Goal: Information Seeking & Learning: Learn about a topic

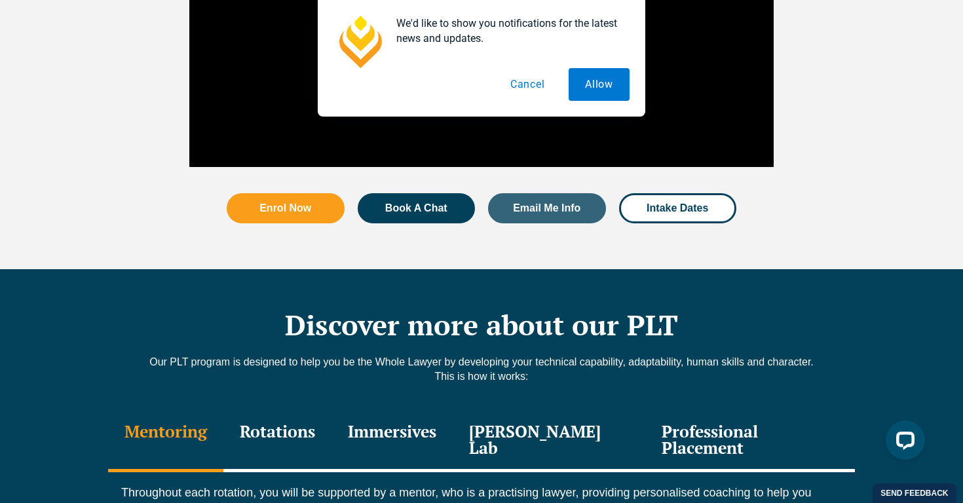
scroll to position [1548, 0]
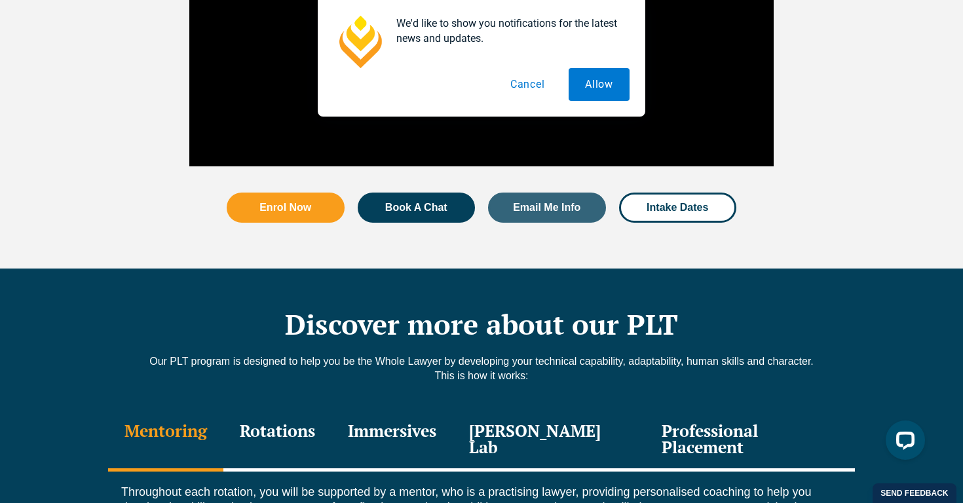
click at [537, 88] on button "Cancel" at bounding box center [527, 84] width 67 height 33
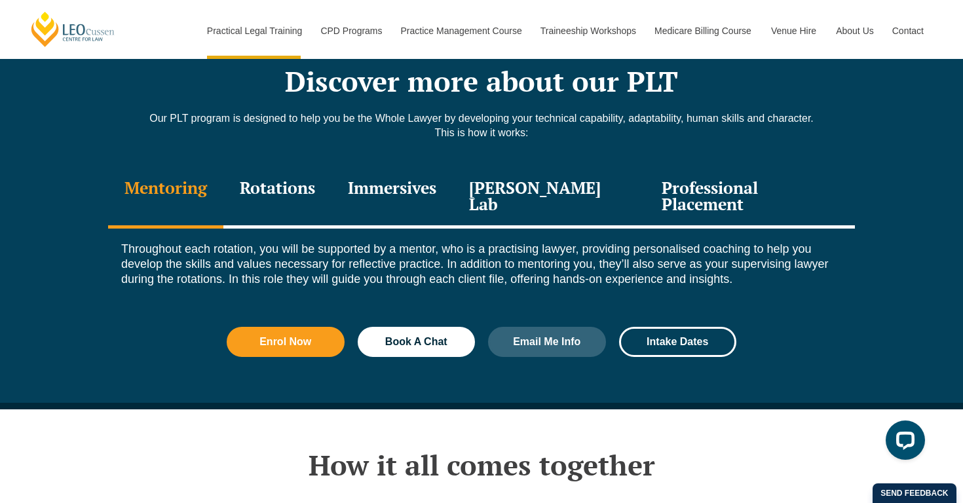
scroll to position [1797, 0]
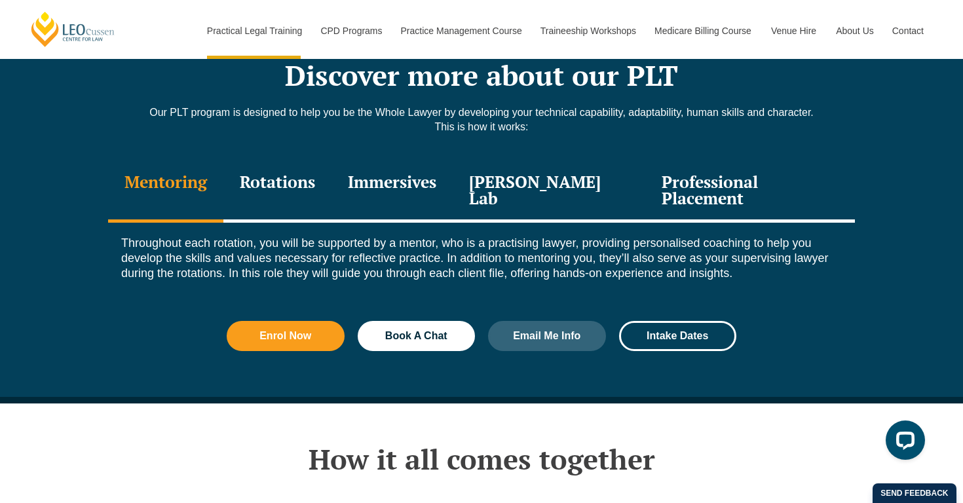
click at [422, 160] on div "Immersives" at bounding box center [391, 191] width 121 height 62
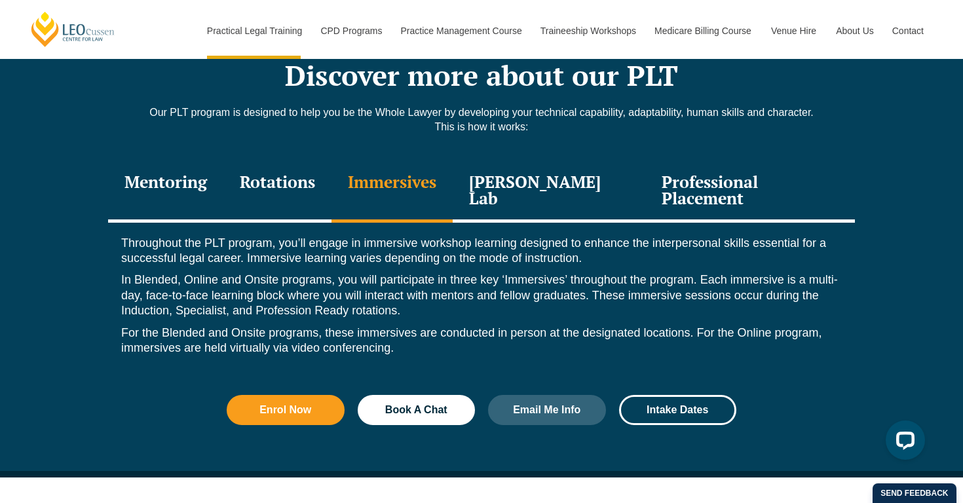
click at [223, 160] on div "Mentoring" at bounding box center [165, 191] width 115 height 62
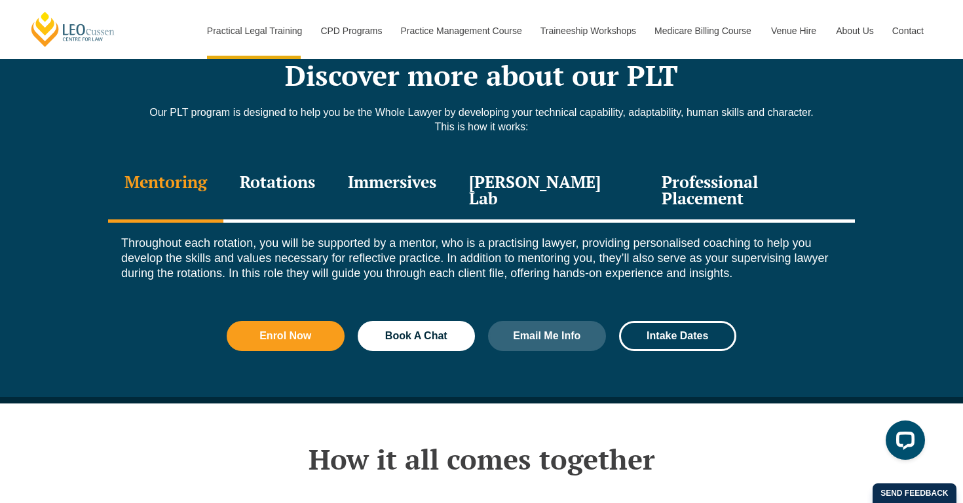
click at [331, 160] on div "Rotations" at bounding box center [277, 191] width 108 height 62
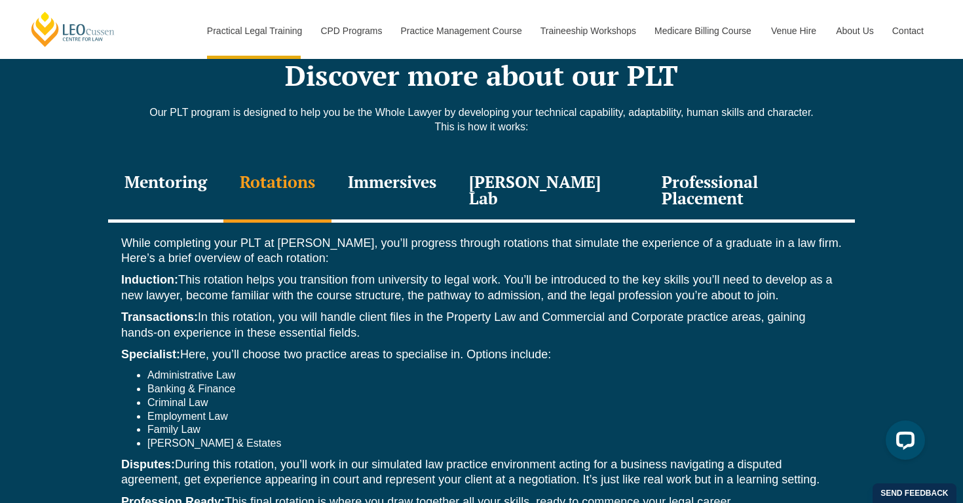
click at [281, 160] on div "Rotations" at bounding box center [277, 191] width 108 height 62
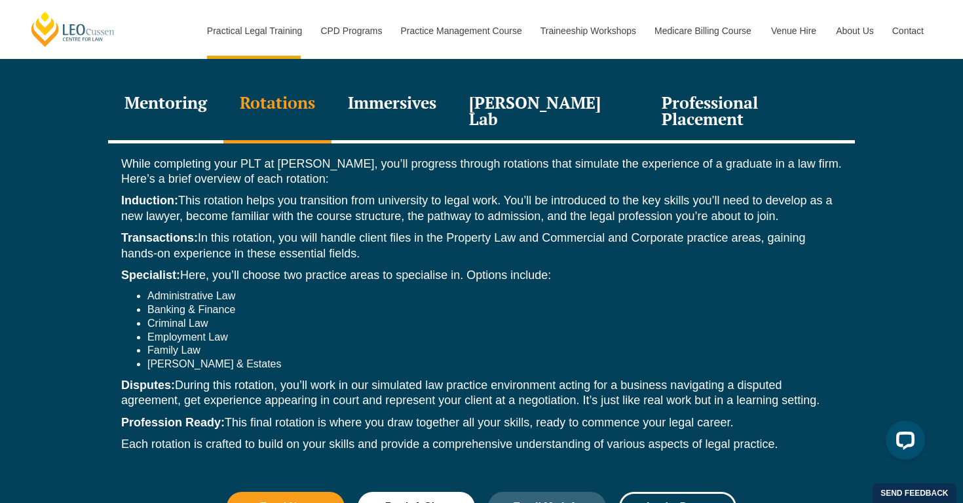
scroll to position [1870, 0]
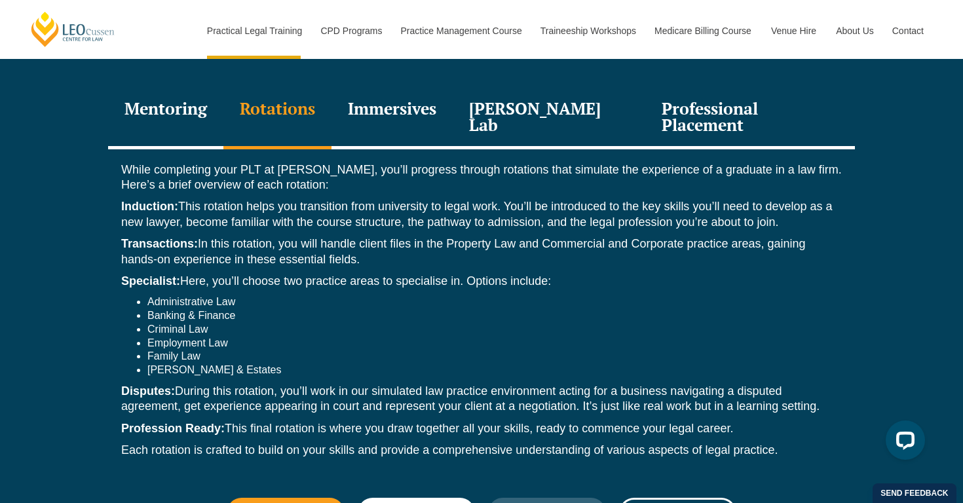
click at [535, 87] on div "[PERSON_NAME] Lab" at bounding box center [549, 118] width 193 height 62
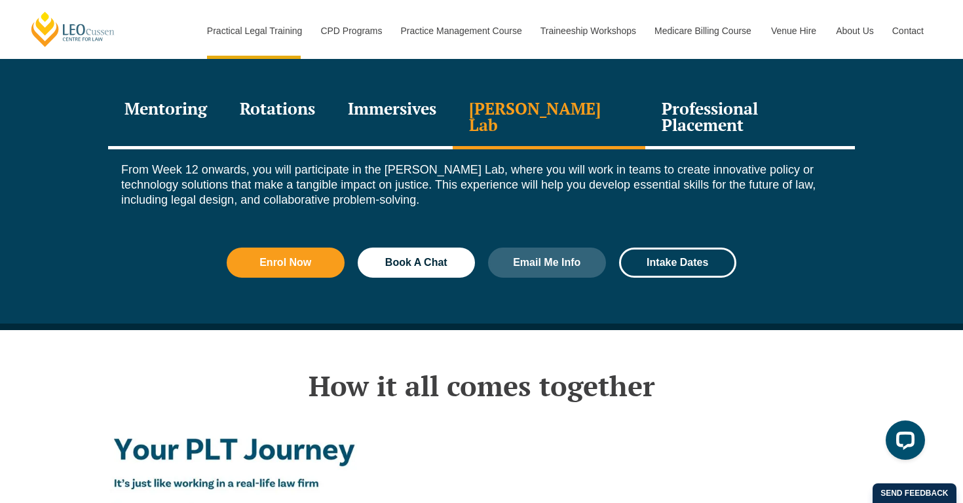
click at [710, 87] on div "Professional Placement" at bounding box center [750, 118] width 210 height 62
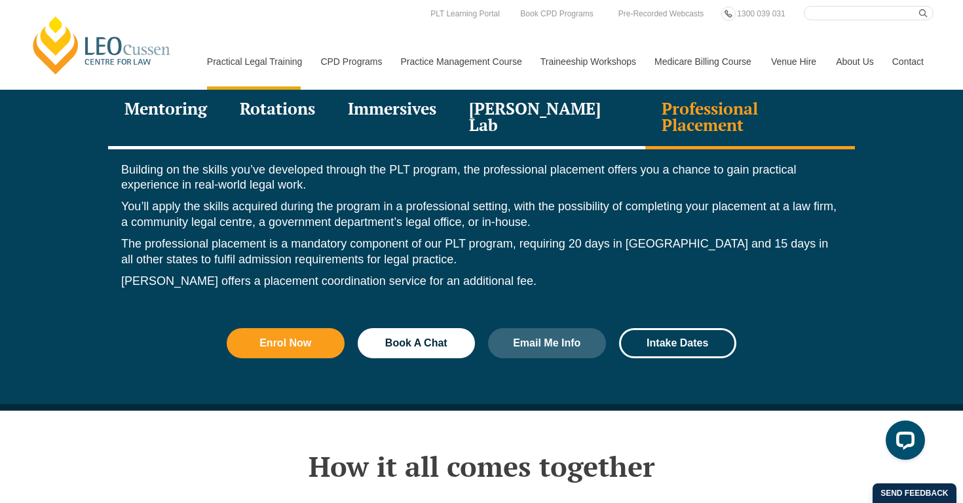
scroll to position [1795, 0]
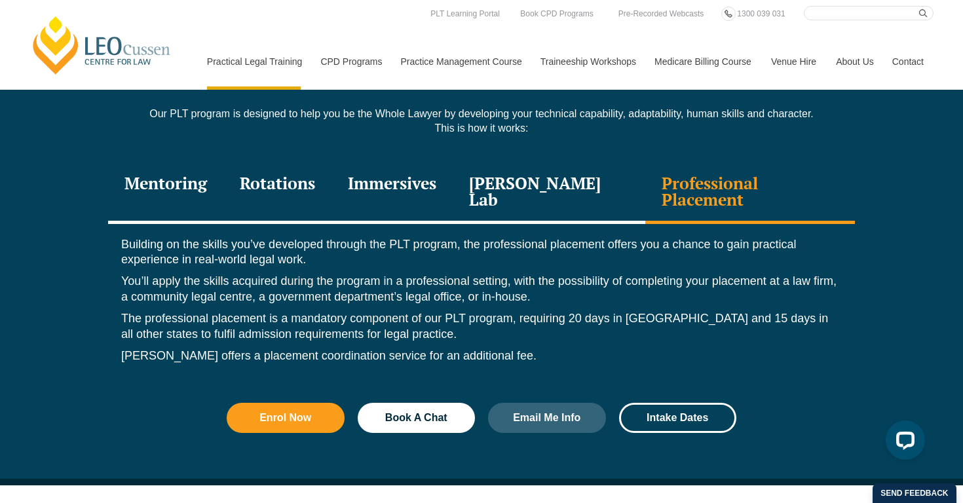
click at [538, 162] on div "[PERSON_NAME] Lab" at bounding box center [549, 193] width 193 height 62
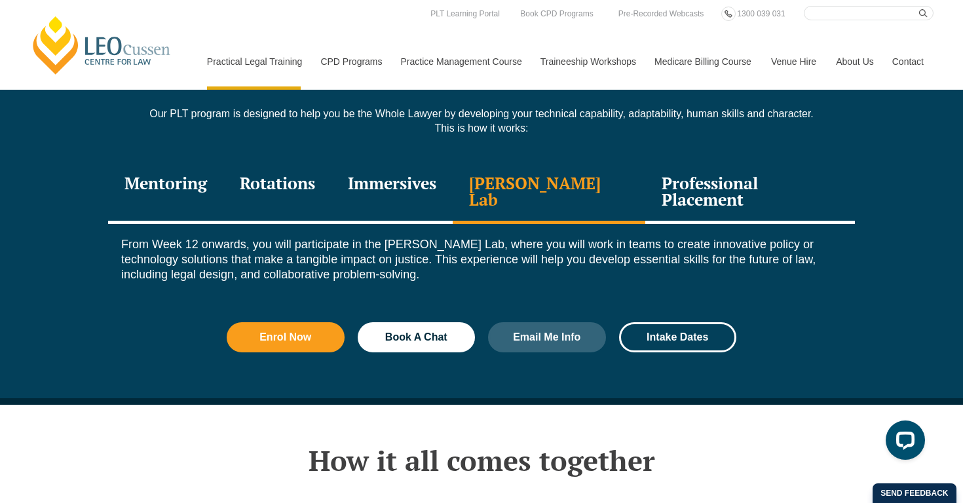
click at [403, 170] on div "Immersives" at bounding box center [391, 193] width 121 height 62
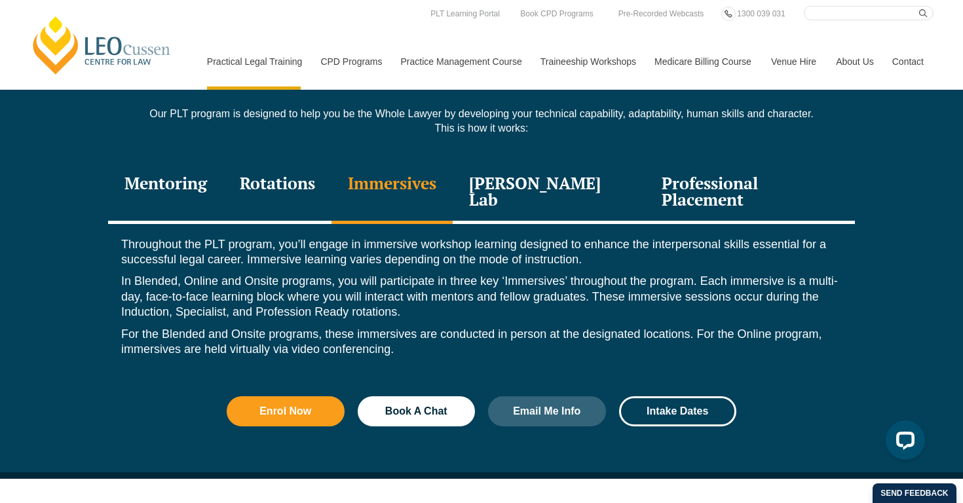
click at [284, 172] on div "Rotations" at bounding box center [277, 193] width 108 height 62
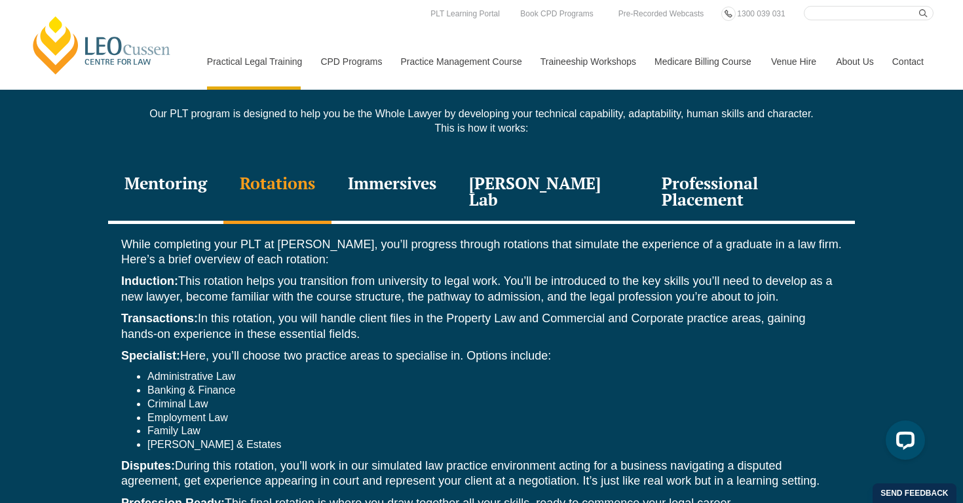
click at [191, 162] on div "Mentoring" at bounding box center [165, 193] width 115 height 62
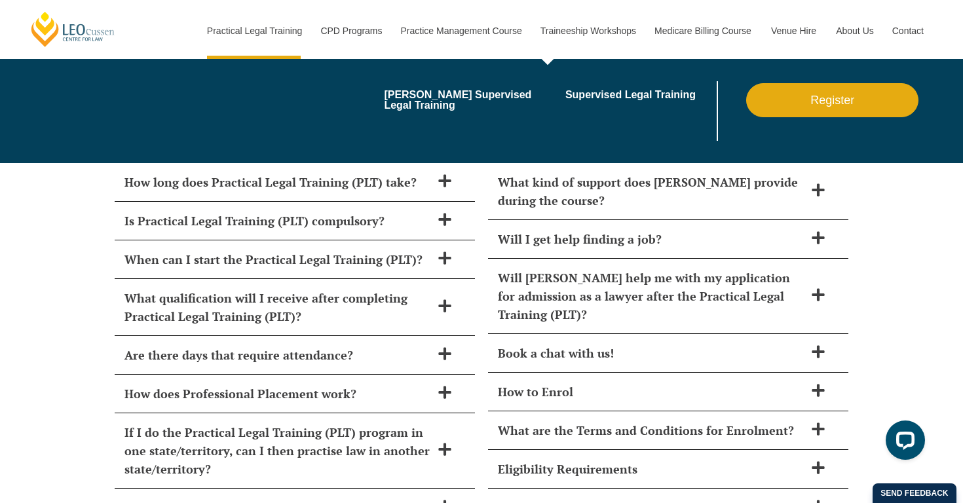
scroll to position [5597, 0]
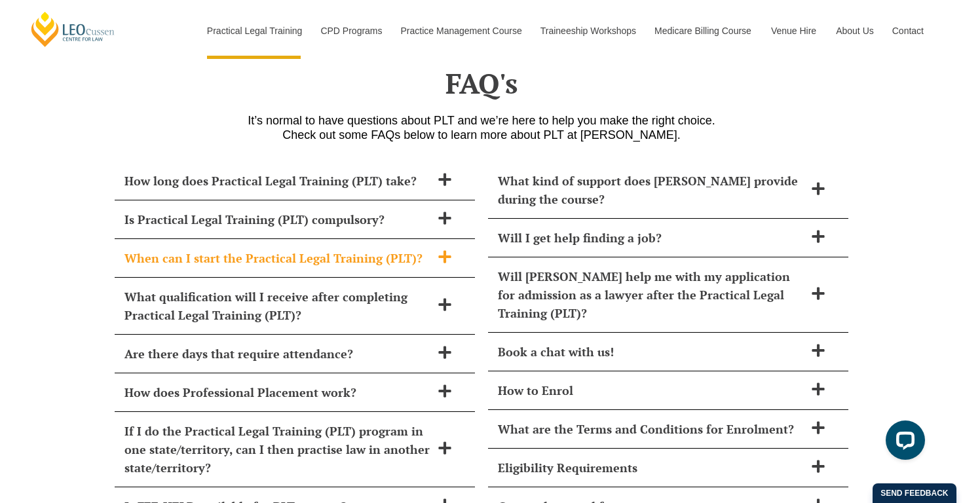
click at [439, 250] on icon at bounding box center [444, 256] width 12 height 12
